Goal: Contribute content: Add original content to the website for others to see

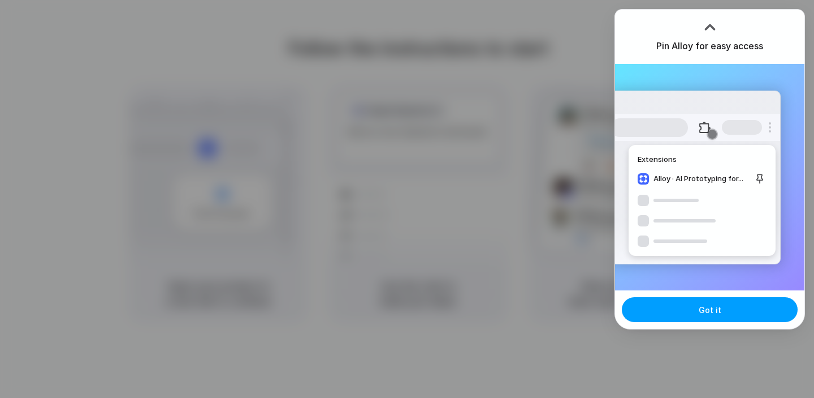
click at [696, 318] on button "Got it" at bounding box center [710, 309] width 176 height 25
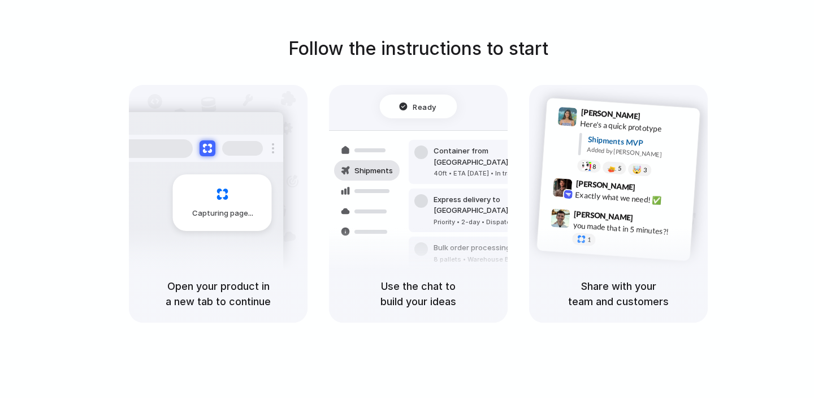
click at [707, 63] on div "Follow the instructions to start Capturing page Open your product in a new tab …" at bounding box center [418, 178] width 814 height 287
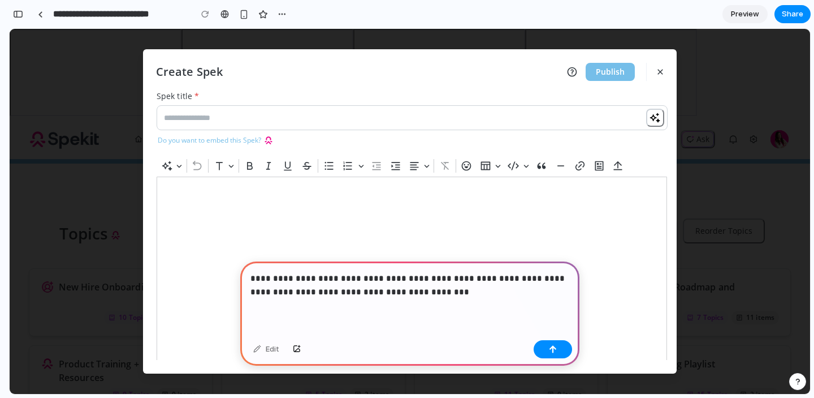
click at [403, 274] on p "**********" at bounding box center [410, 284] width 319 height 27
click at [561, 351] on button "button" at bounding box center [553, 349] width 38 height 18
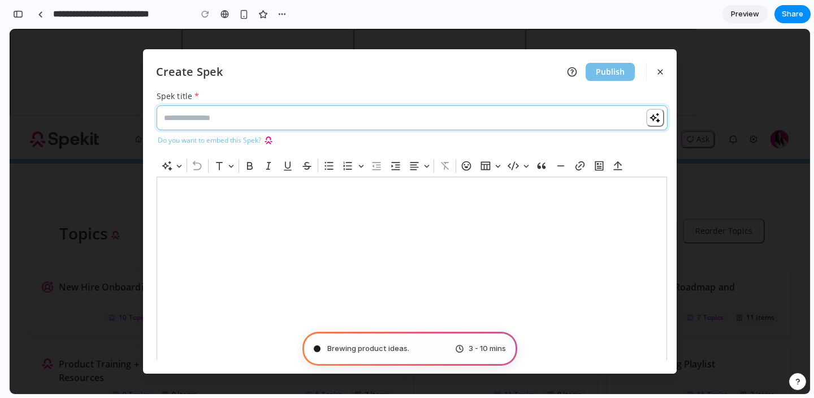
click at [222, 123] on input "Spek title *" at bounding box center [412, 117] width 511 height 25
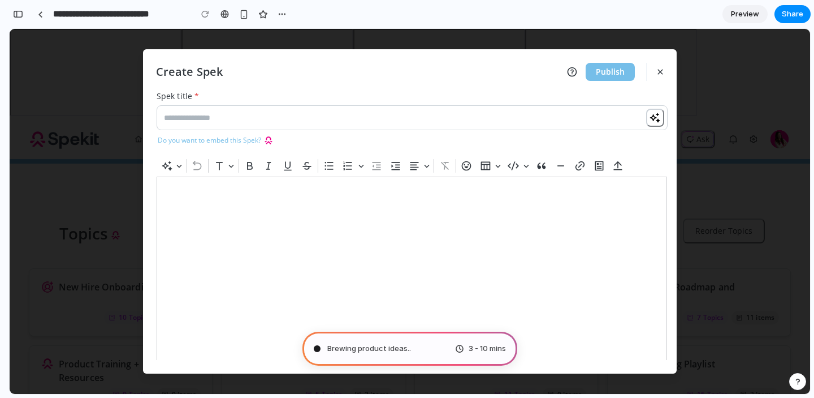
click at [200, 195] on div "Rich Text Editor. Editing area: main. Press ⌥0 for help." at bounding box center [412, 273] width 511 height 195
click at [202, 157] on div "Spekit AI Undo Fonts Bold Italic Underline Strikethrough Bulleted List Numbered…" at bounding box center [412, 165] width 506 height 21
click at [228, 170] on button "Fonts" at bounding box center [223, 165] width 25 height 17
click at [228, 168] on button "Fonts" at bounding box center [223, 165] width 25 height 17
click at [252, 168] on icon "Editor toolbar" at bounding box center [250, 165] width 6 height 7
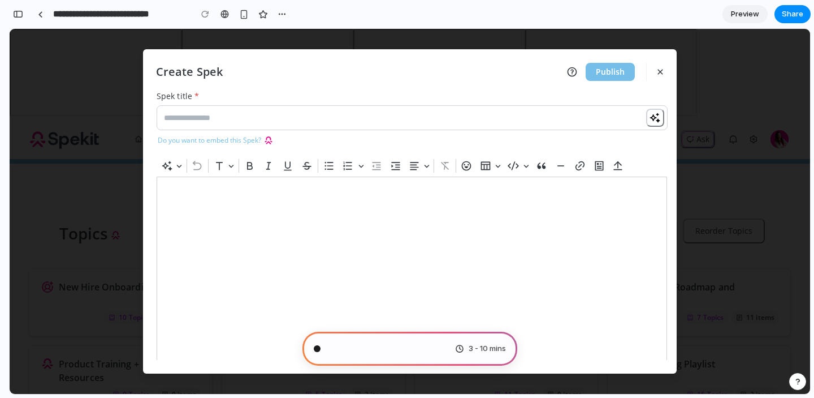
click at [273, 209] on div "Rich Text Editor. Editing area: main. Press ⌥0 for help." at bounding box center [412, 273] width 511 height 195
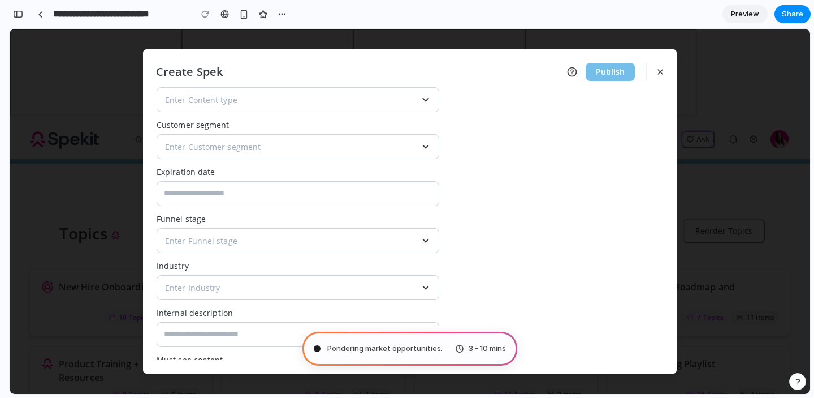
scroll to position [713, 0]
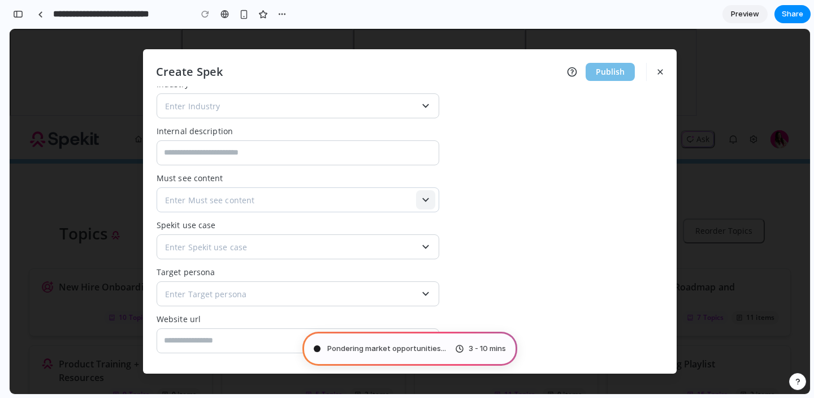
click at [418, 201] on icon at bounding box center [425, 199] width 19 height 19
click at [424, 202] on icon at bounding box center [425, 199] width 19 height 19
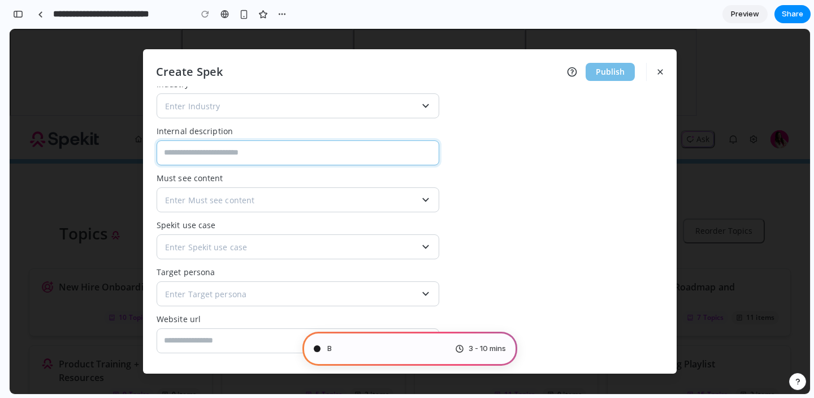
click at [422, 145] on input at bounding box center [298, 152] width 283 height 25
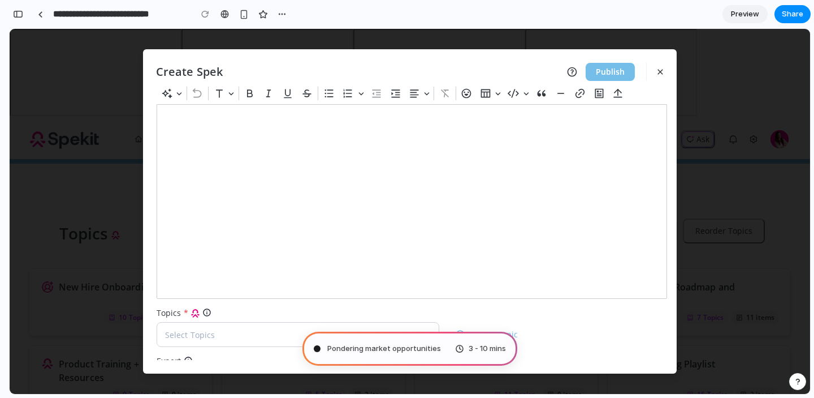
scroll to position [0, 0]
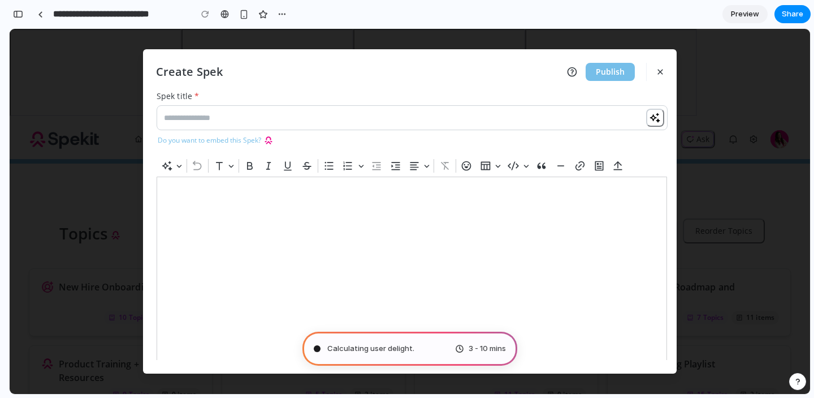
type input "**********"
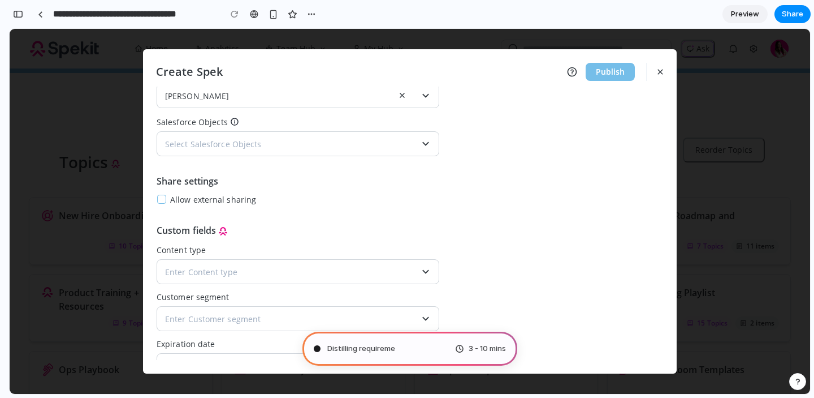
scroll to position [415, 0]
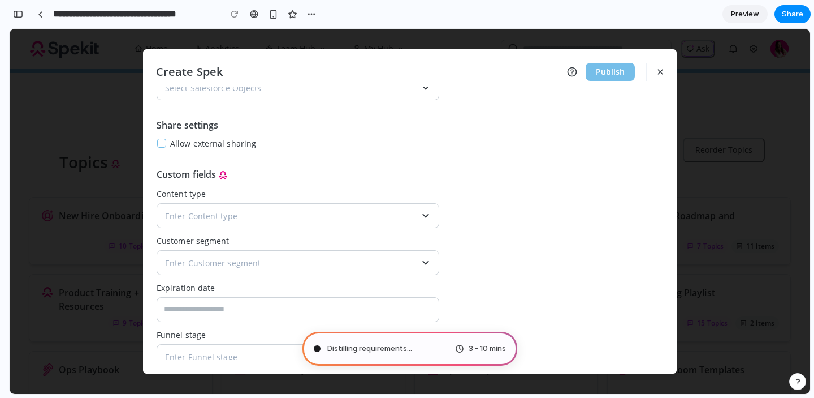
click at [478, 352] on span "3 - 10 mins" at bounding box center [487, 348] width 37 height 11
click at [741, 20] on link "Preview" at bounding box center [745, 14] width 45 height 18
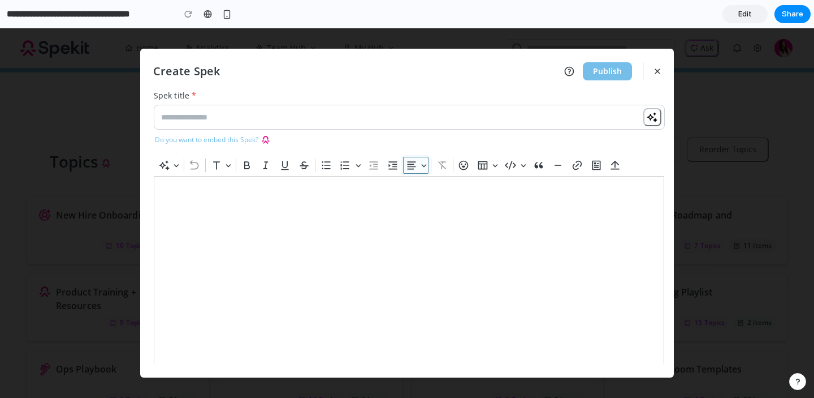
click at [409, 170] on icon "button" at bounding box center [411, 164] width 11 height 11
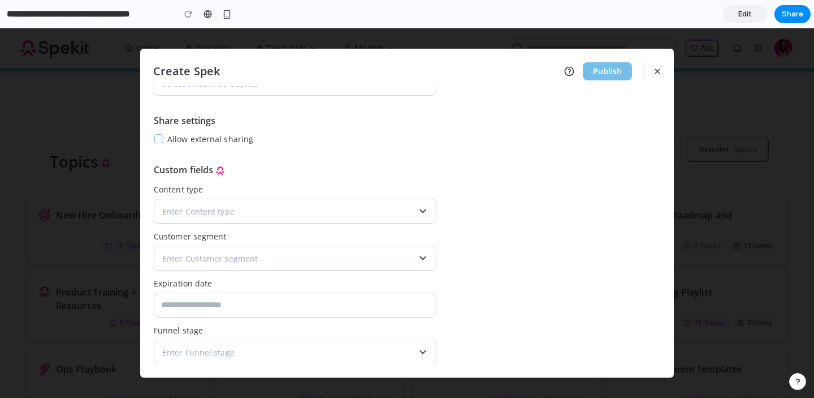
scroll to position [707, 0]
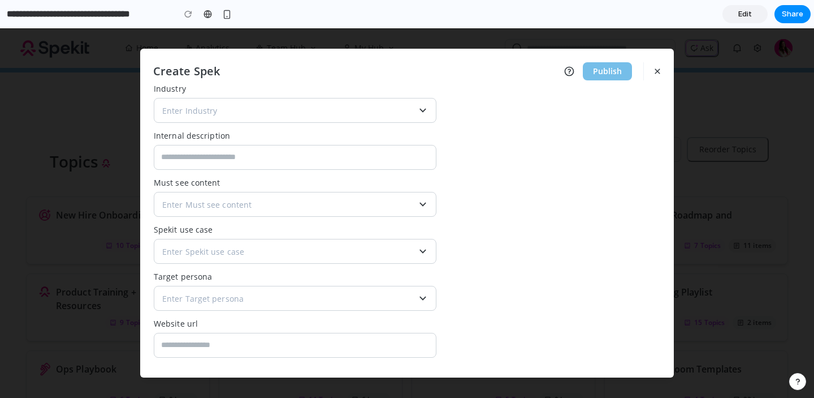
click at [756, 7] on link "Edit" at bounding box center [745, 14] width 45 height 18
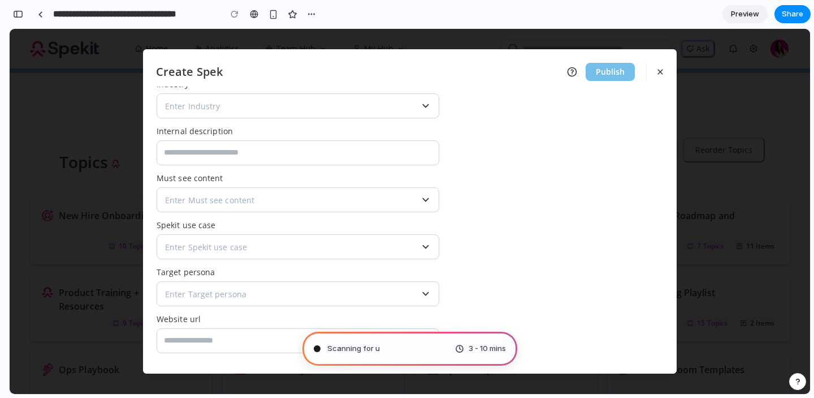
scroll to position [441, 0]
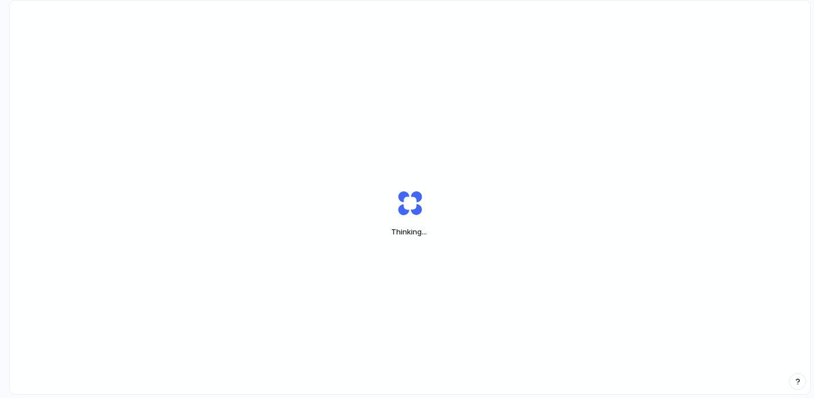
scroll to position [20, 0]
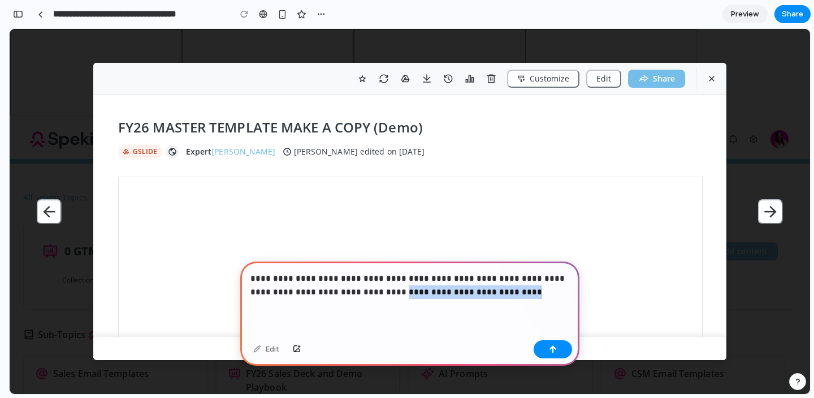
click at [368, 293] on p "**********" at bounding box center [410, 284] width 319 height 27
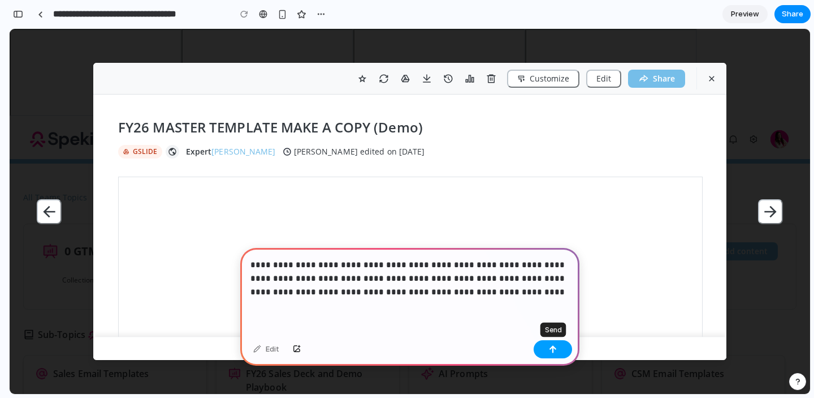
click at [556, 345] on div "button" at bounding box center [553, 349] width 8 height 8
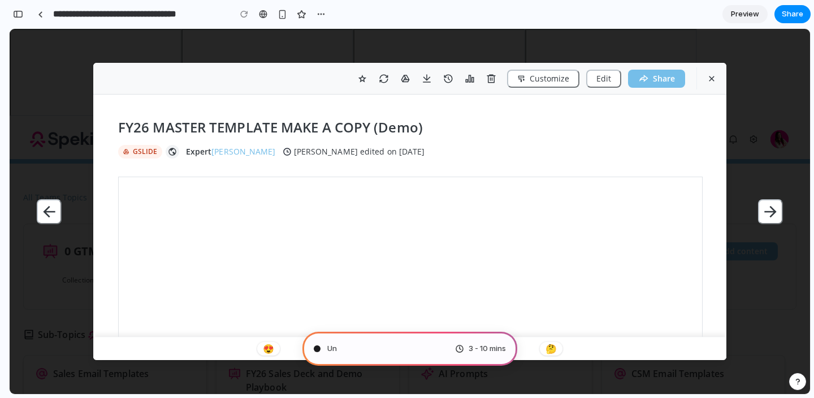
type input "**********"
